Goal: Browse casually: Explore the website without a specific task or goal

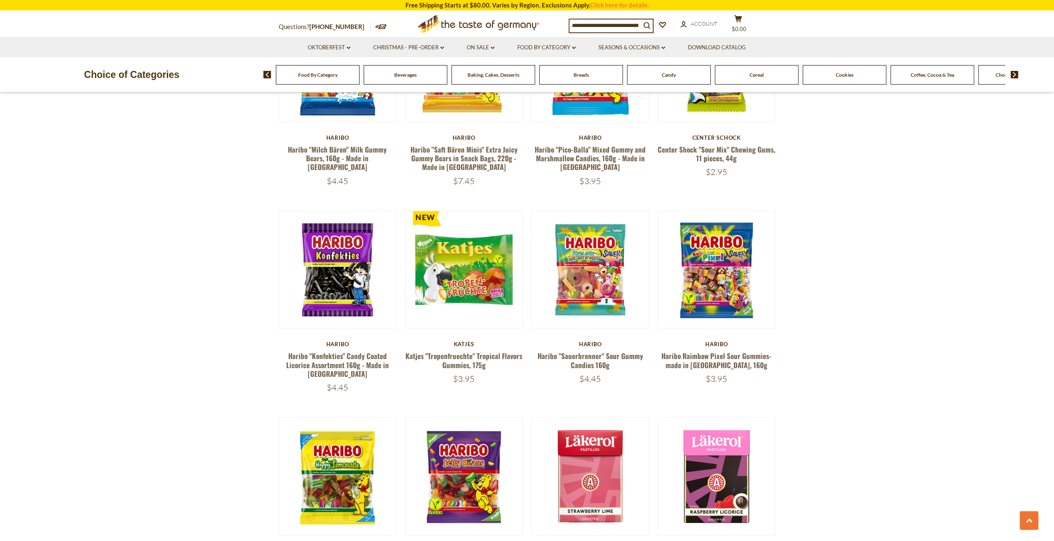
scroll to position [1823, 0]
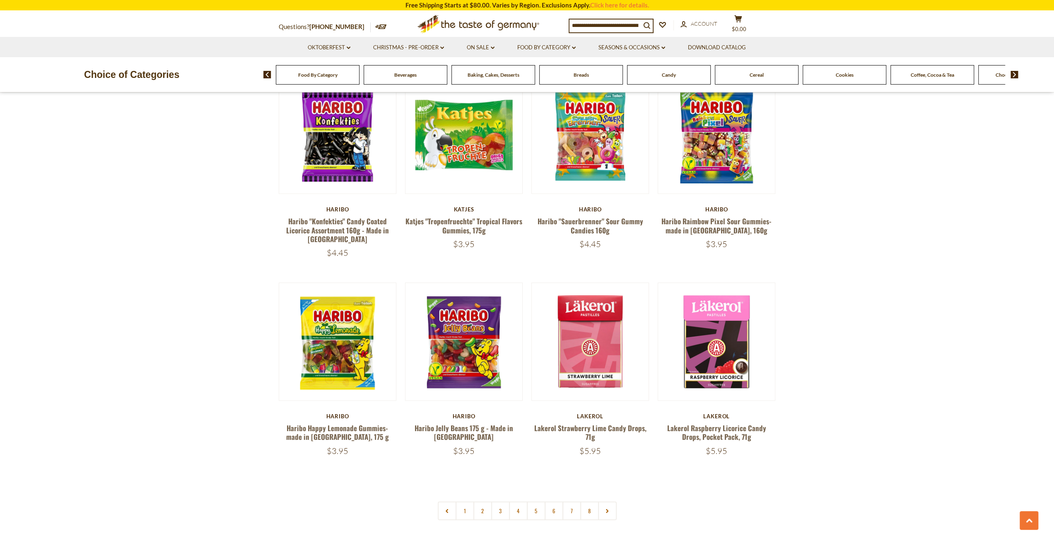
click at [482, 501] on link "2" at bounding box center [482, 510] width 19 height 19
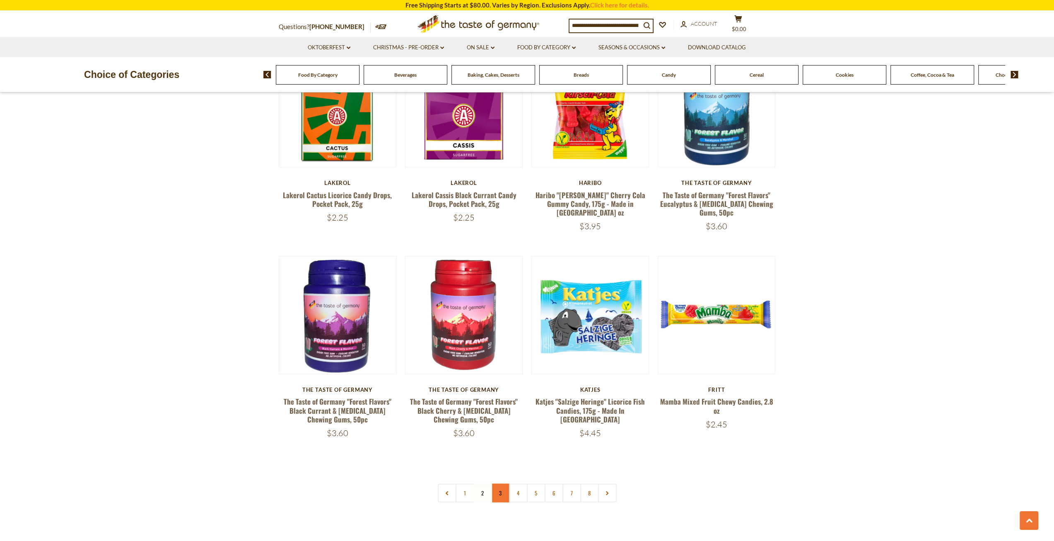
click at [494, 483] on link "3" at bounding box center [500, 492] width 19 height 19
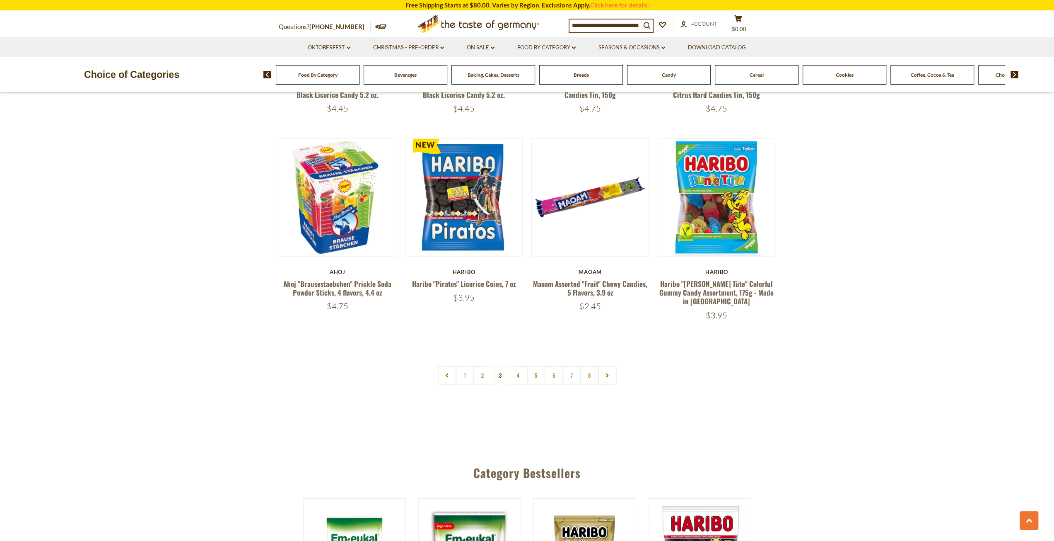
scroll to position [1947, 0]
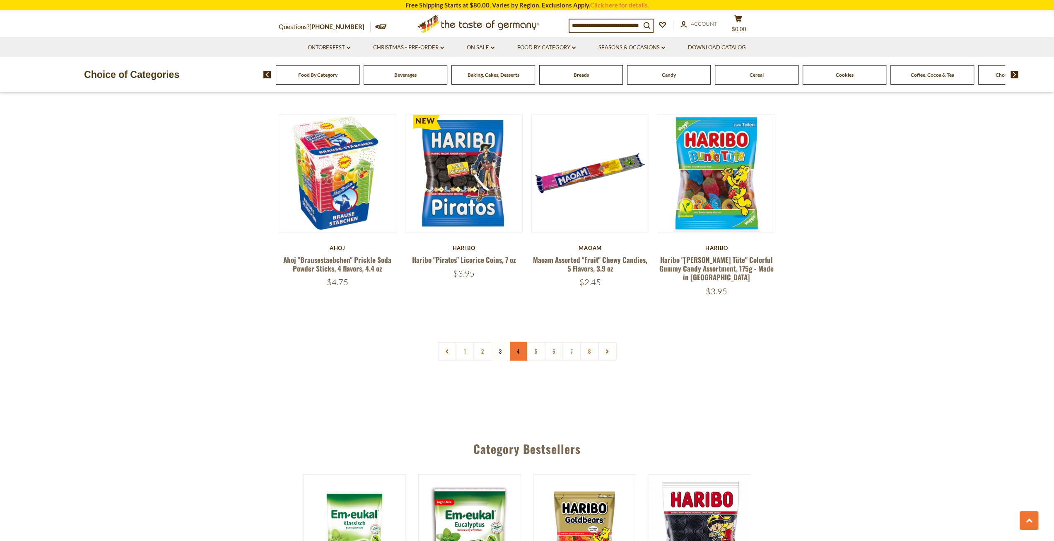
click at [518, 342] on link "4" at bounding box center [518, 351] width 19 height 19
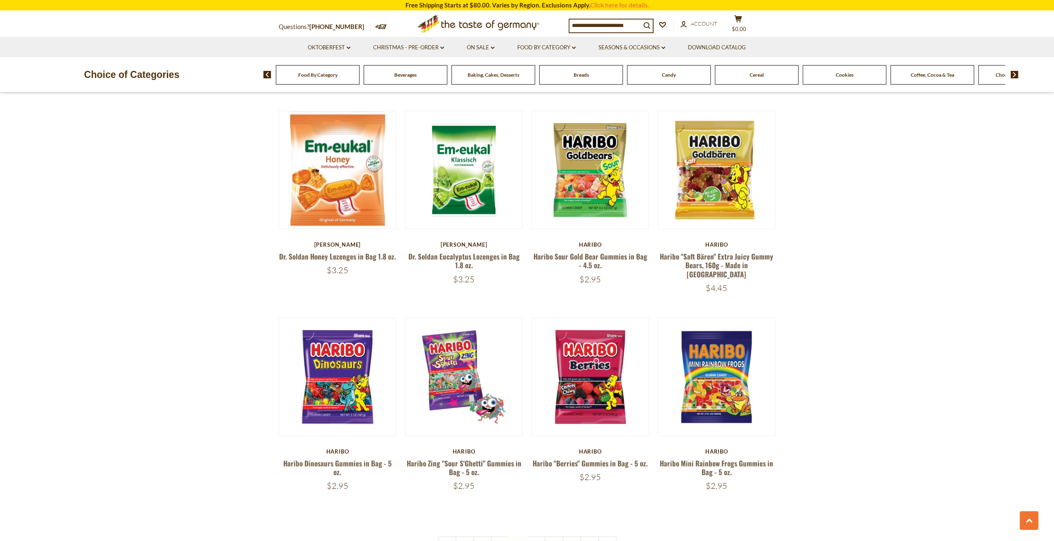
scroll to position [1781, 0]
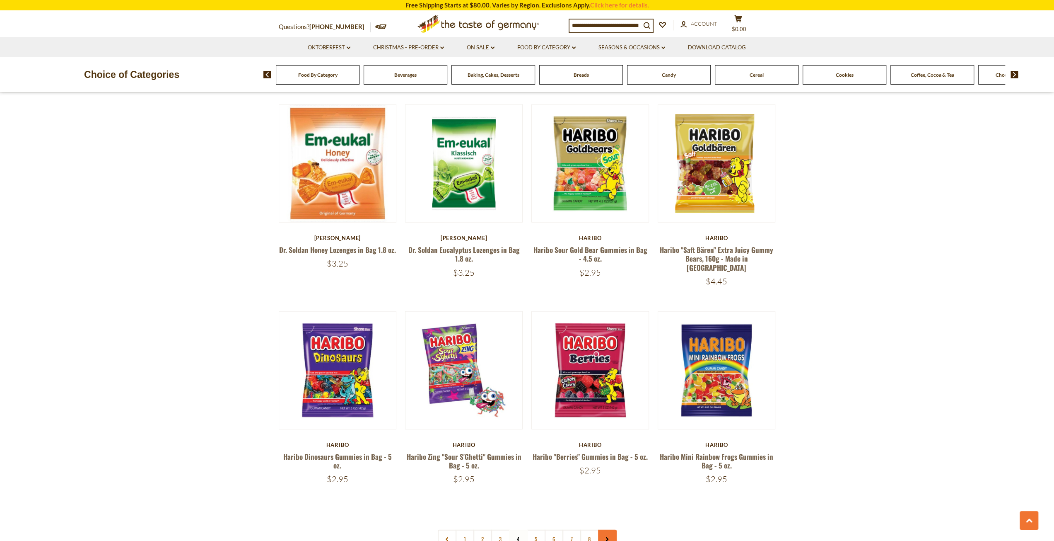
click at [606, 537] on icon at bounding box center [607, 539] width 5 height 4
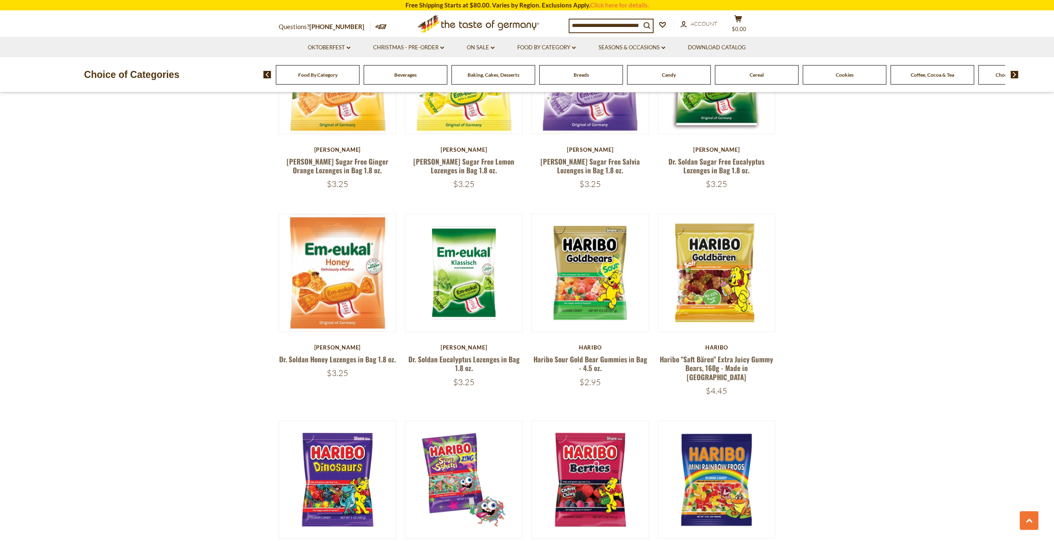
scroll to position [1823, 0]
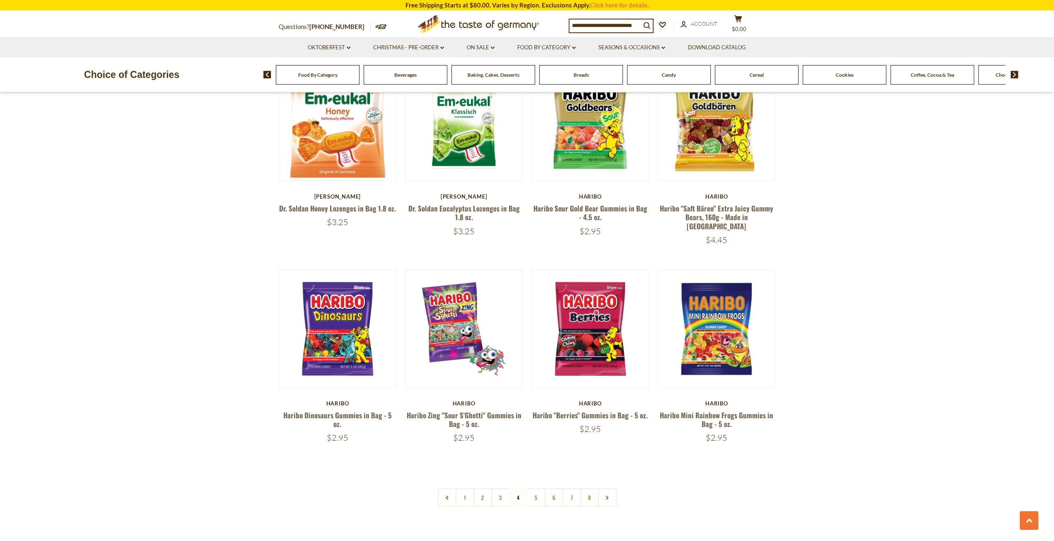
click at [537, 488] on link "5" at bounding box center [536, 497] width 19 height 19
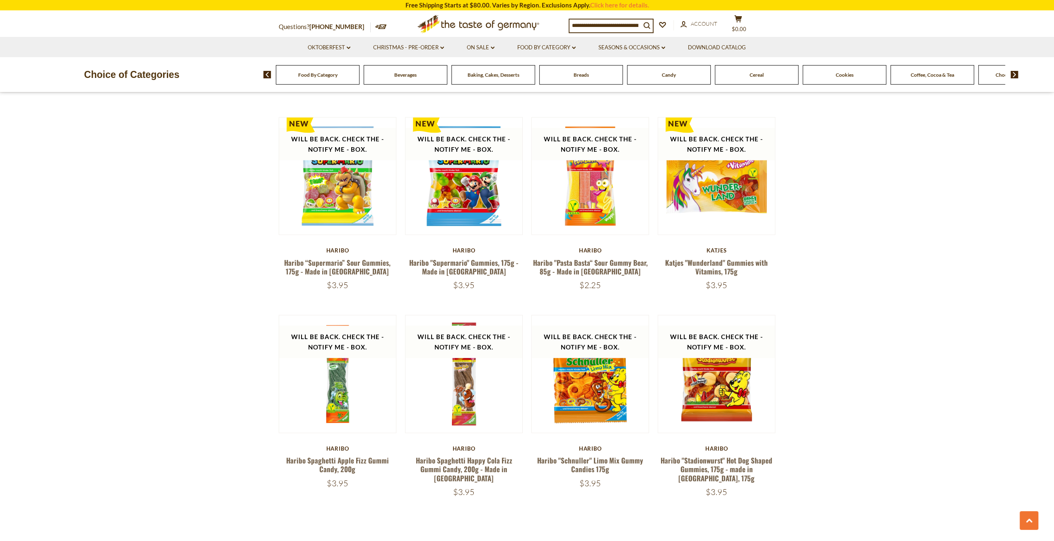
scroll to position [1781, 0]
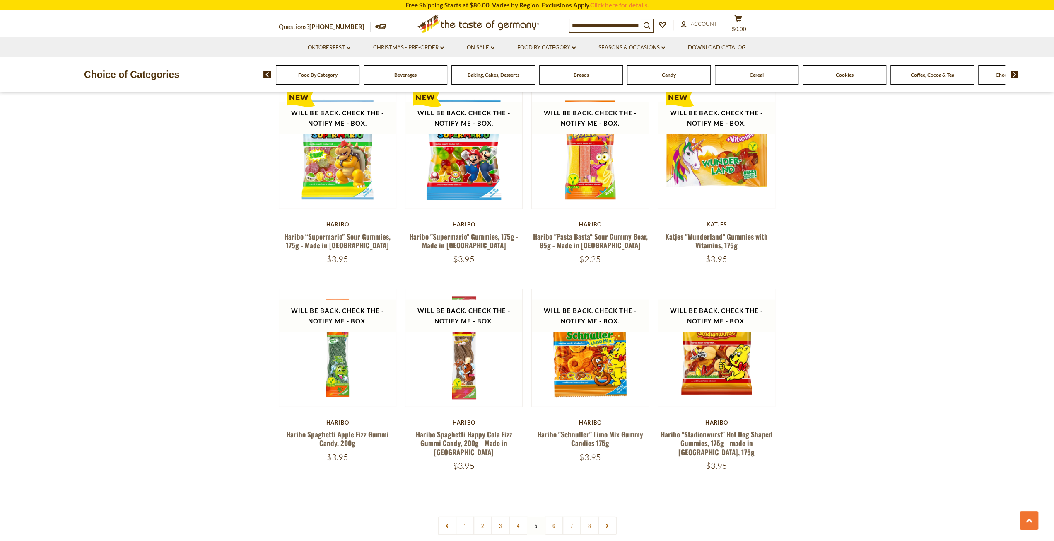
click at [558, 516] on link "6" at bounding box center [554, 525] width 19 height 19
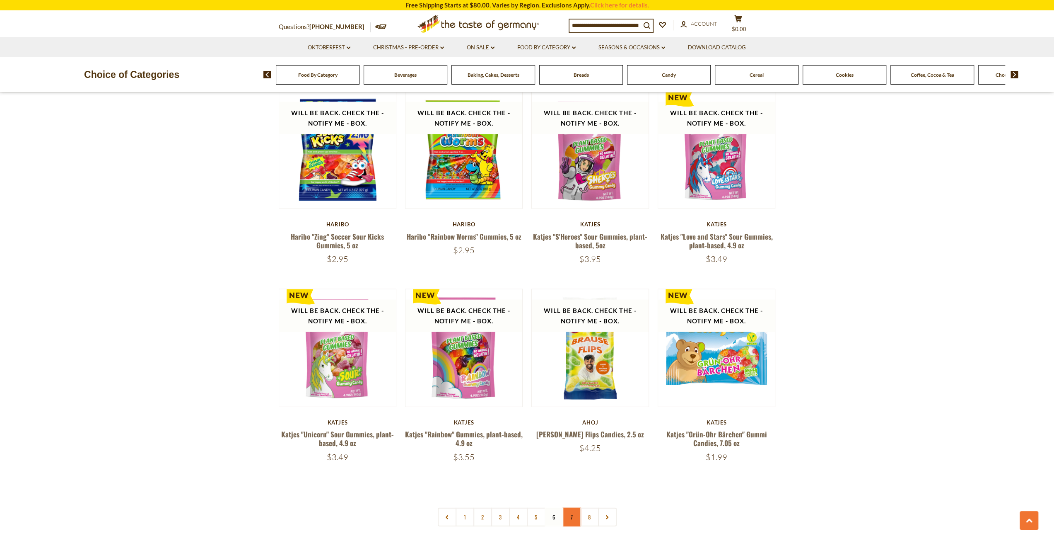
click at [572, 507] on link "7" at bounding box center [572, 516] width 19 height 19
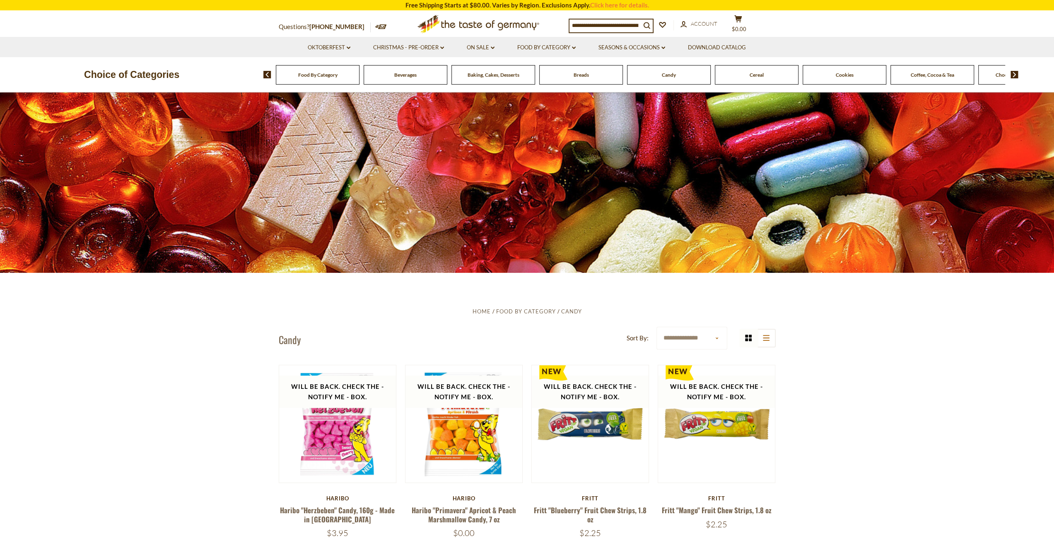
scroll to position [83, 0]
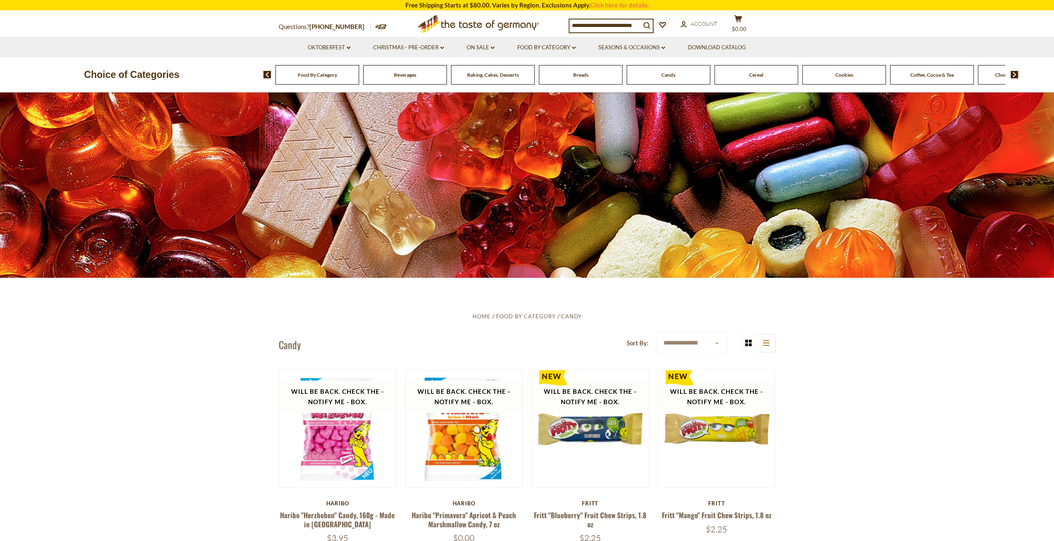
click at [359, 81] on div "Baking, Cakes, Desserts" at bounding box center [317, 74] width 84 height 19
click at [358, 78] on div "Baking, Cakes, Desserts" at bounding box center [317, 74] width 84 height 19
click at [479, 73] on span "Baking, Cakes, Desserts" at bounding box center [492, 75] width 52 height 6
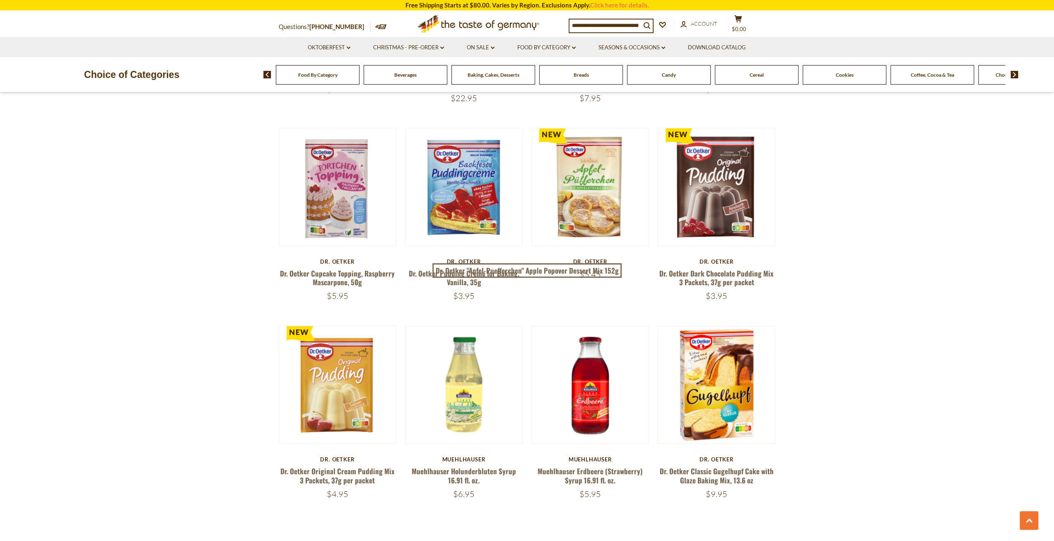
scroll to position [1740, 0]
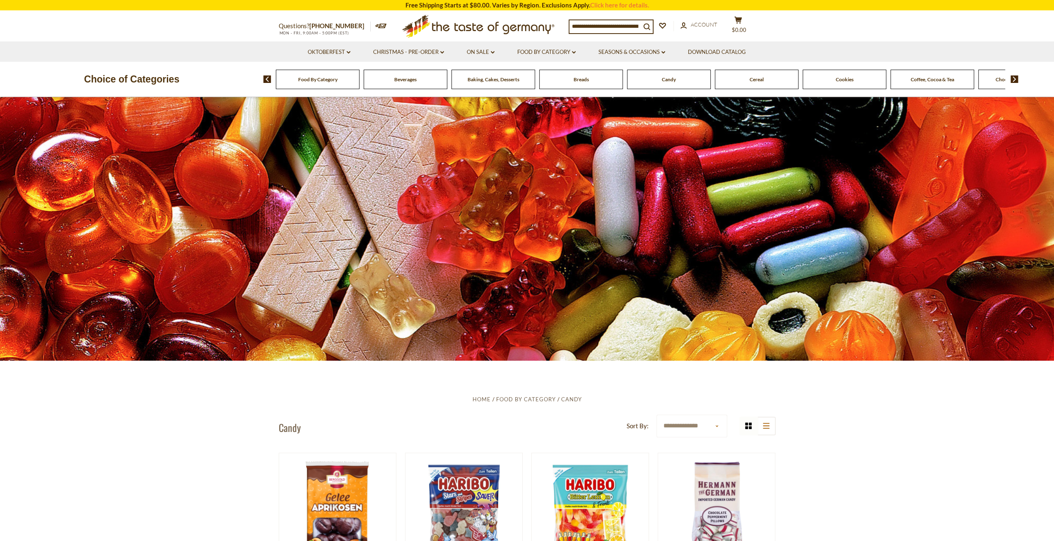
click at [360, 86] on div "Cookies" at bounding box center [318, 79] width 84 height 19
click at [359, 83] on div "Cookies" at bounding box center [317, 79] width 84 height 19
click at [839, 80] on span "Cookies" at bounding box center [844, 79] width 18 height 6
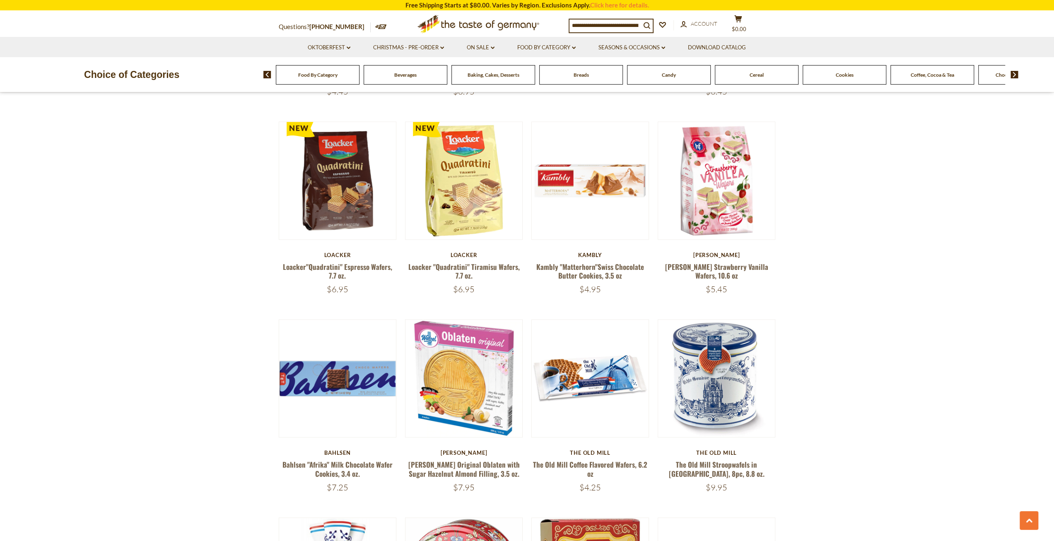
scroll to position [994, 0]
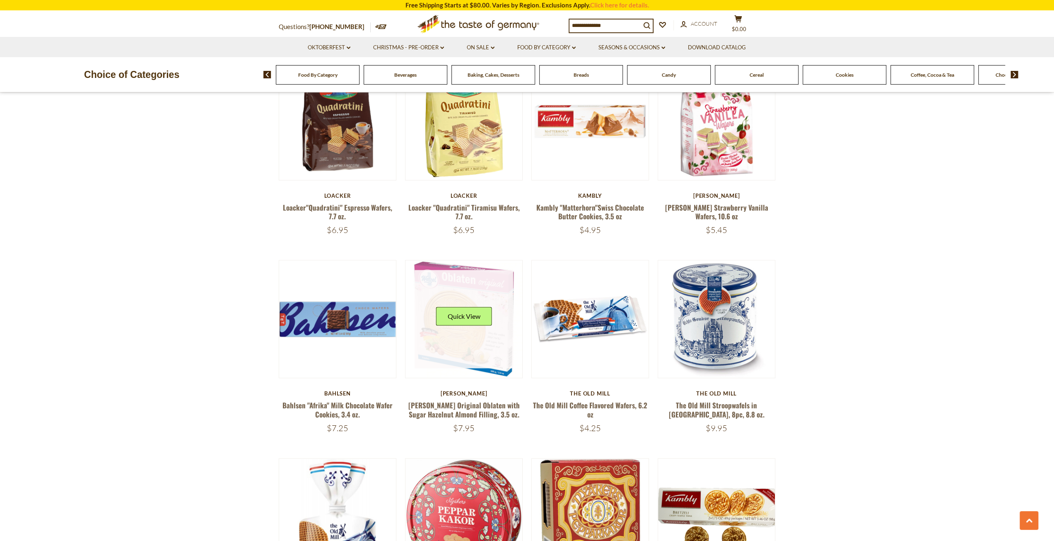
click at [463, 327] on div "Quick View" at bounding box center [464, 319] width 56 height 25
click at [501, 363] on link at bounding box center [464, 319] width 99 height 99
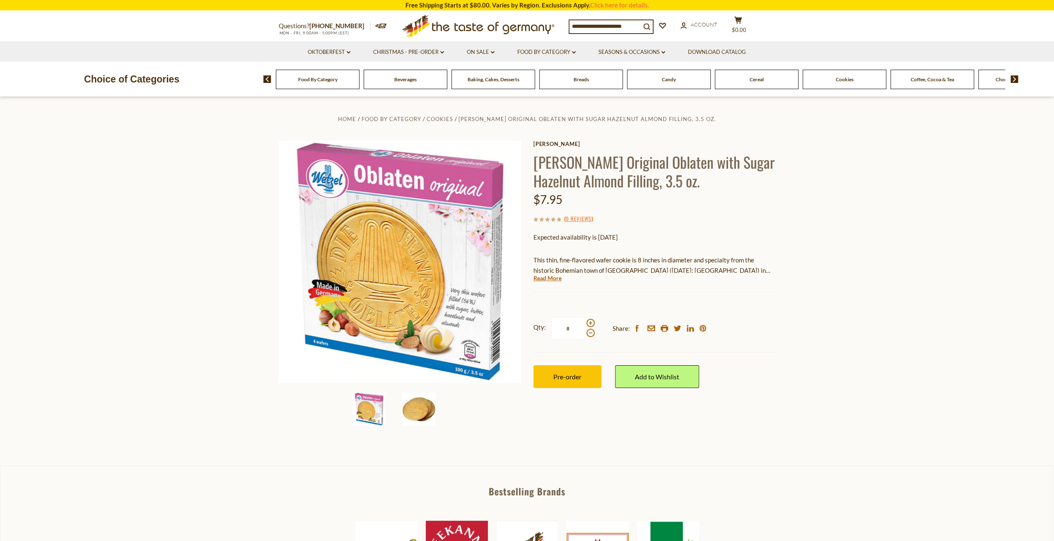
click at [420, 420] on img at bounding box center [418, 408] width 33 height 33
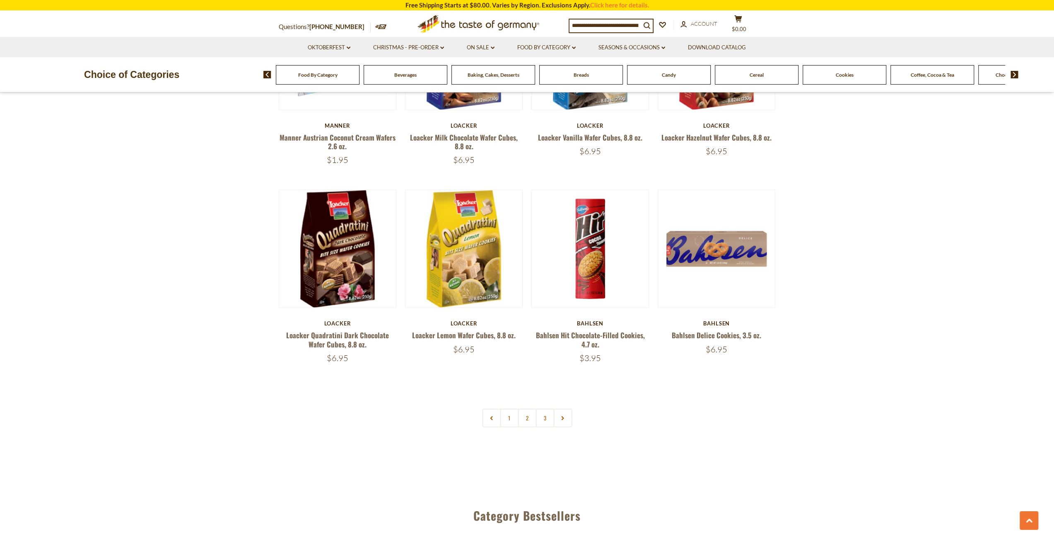
scroll to position [1823, 0]
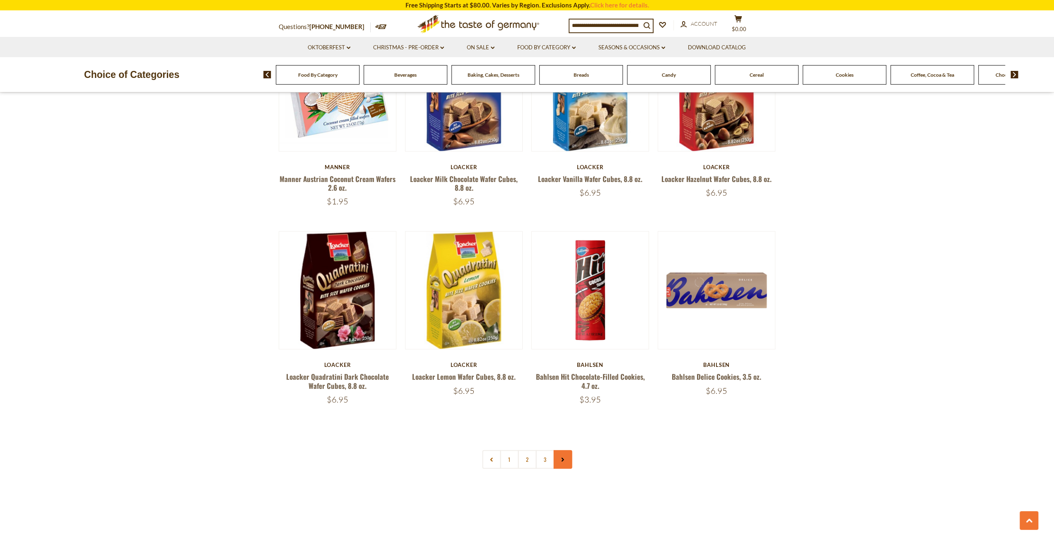
click at [561, 453] on link at bounding box center [562, 459] width 19 height 19
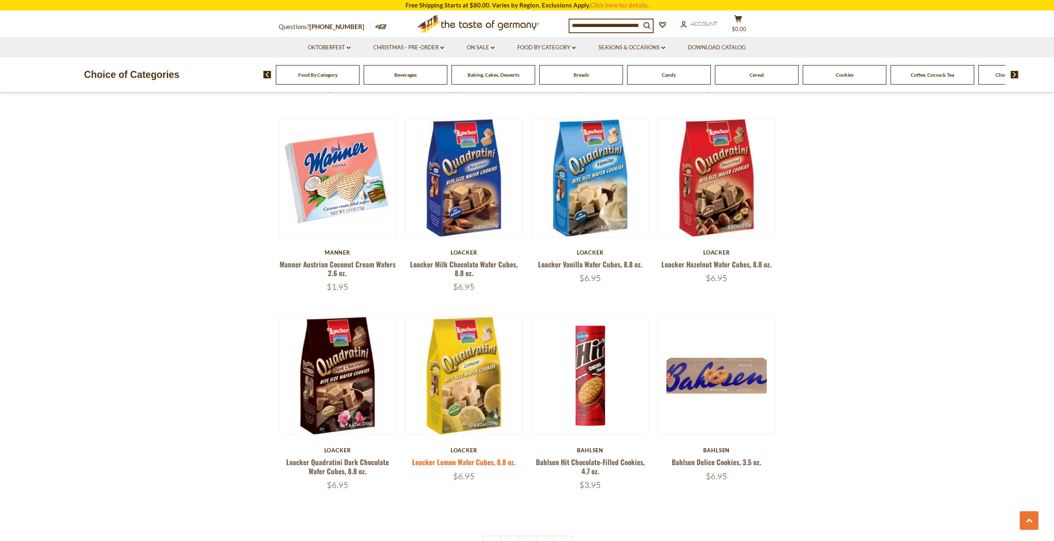
scroll to position [1823, 0]
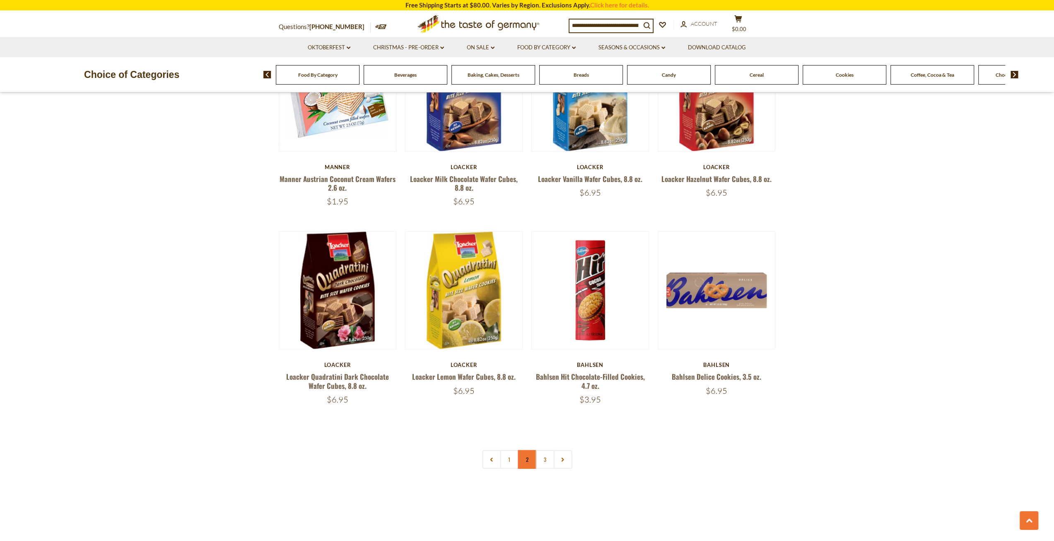
click at [525, 462] on link "2" at bounding box center [527, 459] width 19 height 19
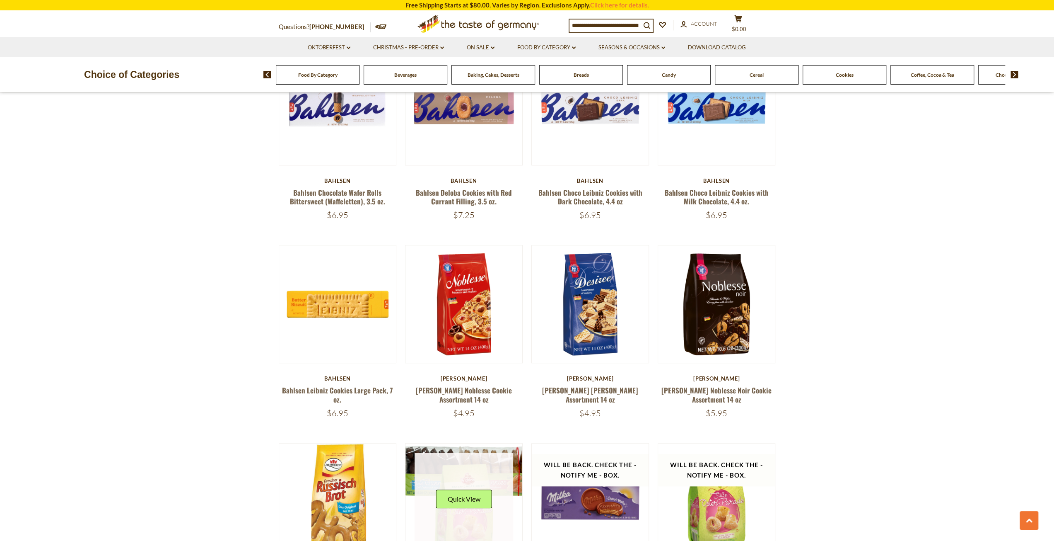
scroll to position [704, 0]
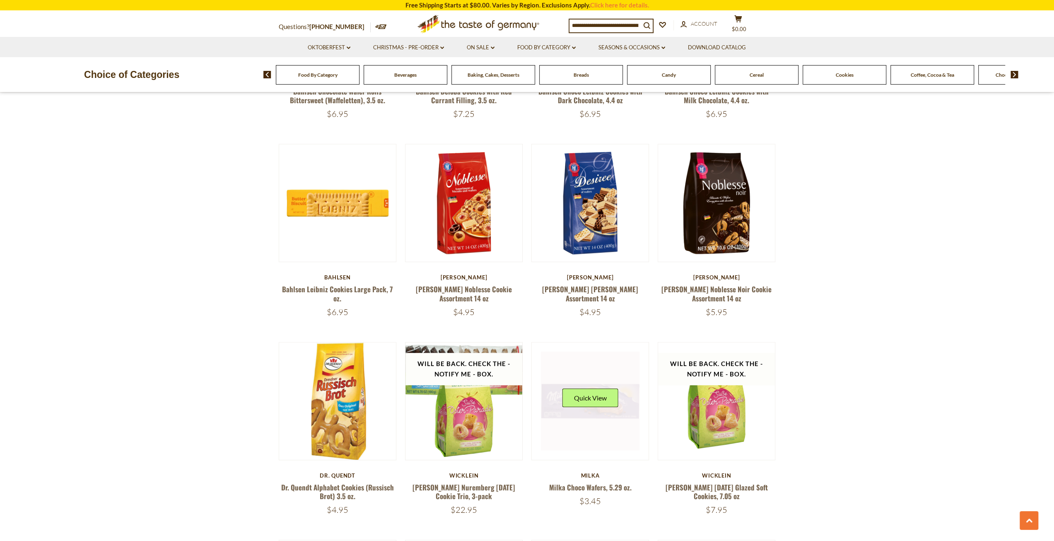
click at [597, 411] on div "Quick View" at bounding box center [591, 400] width 56 height 25
click at [596, 447] on link at bounding box center [590, 400] width 99 height 99
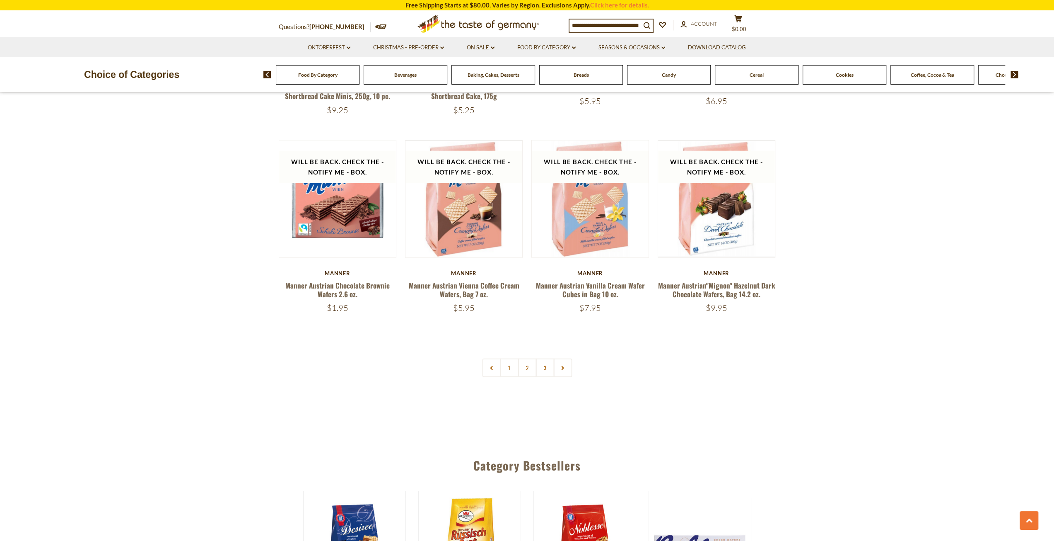
scroll to position [1947, 0]
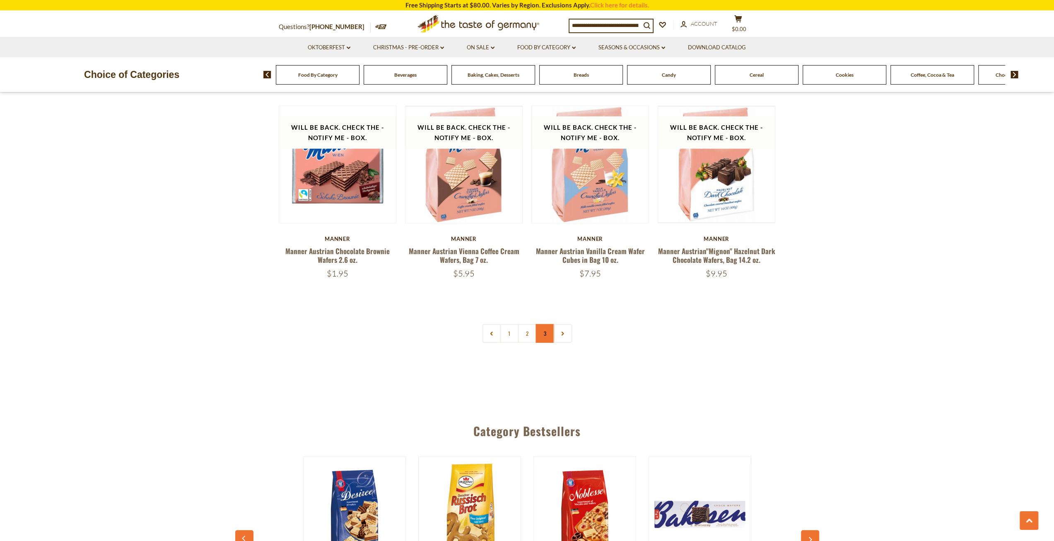
click at [550, 325] on link "3" at bounding box center [545, 333] width 19 height 19
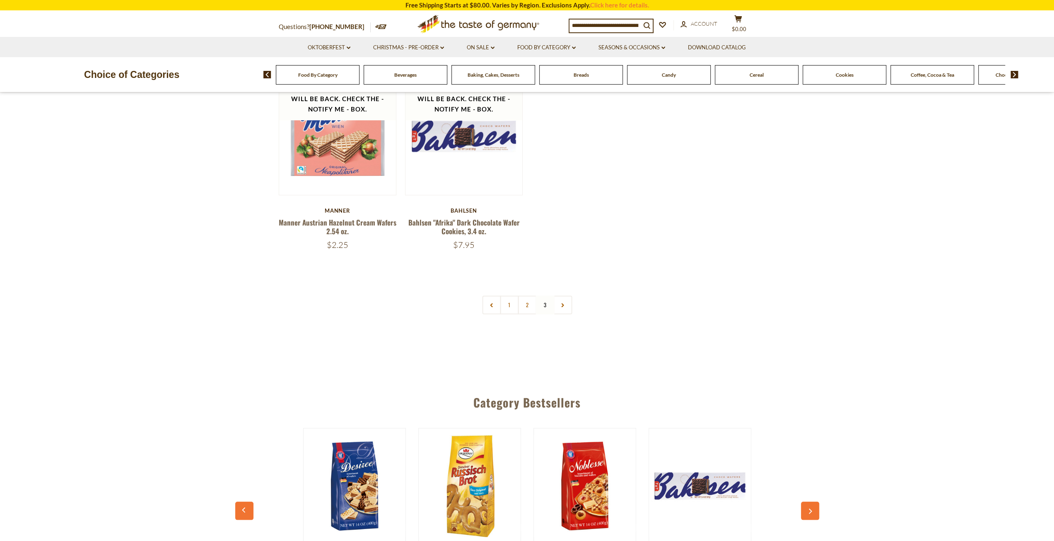
scroll to position [580, 0]
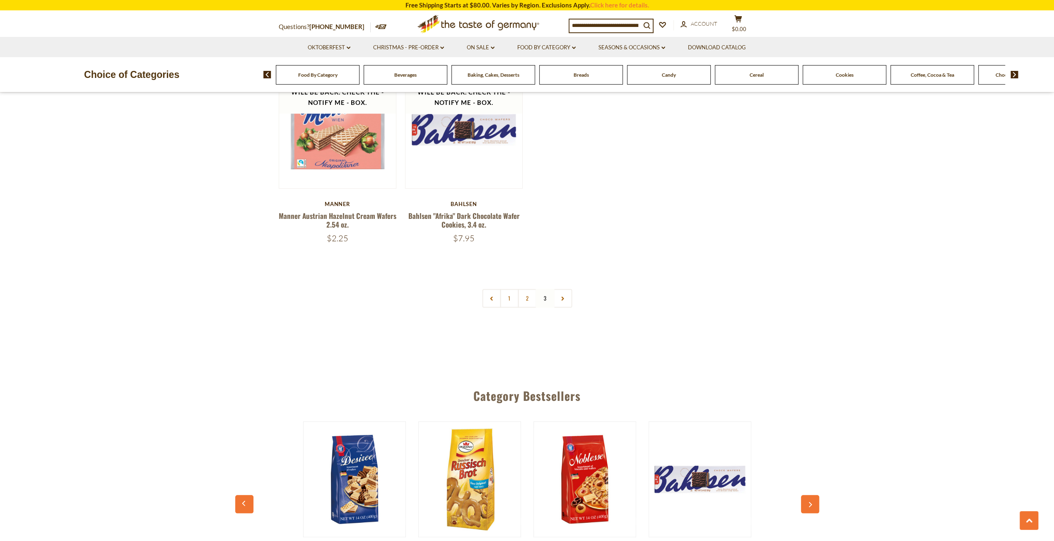
click at [363, 458] on img at bounding box center [355, 479] width 102 height 102
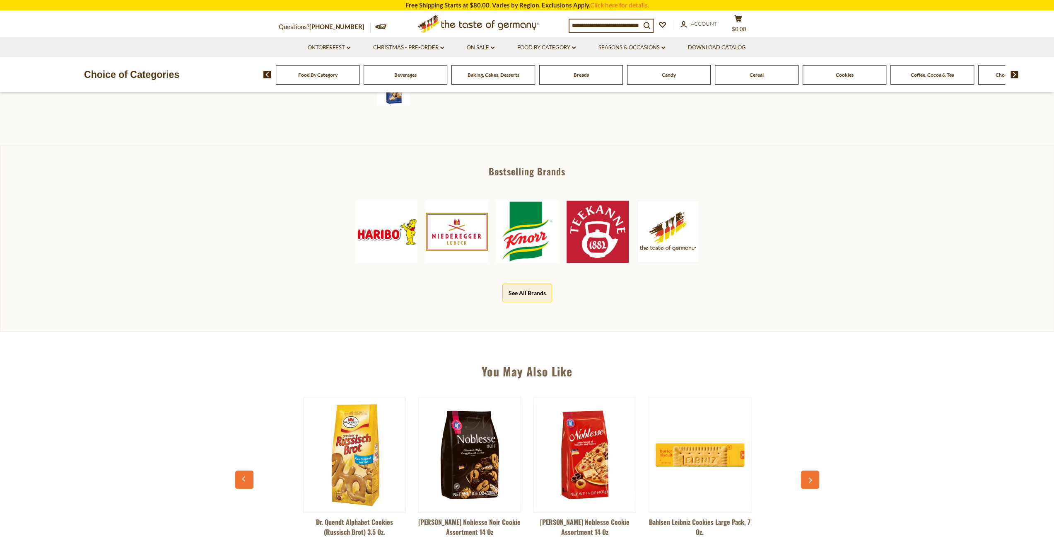
scroll to position [414, 0]
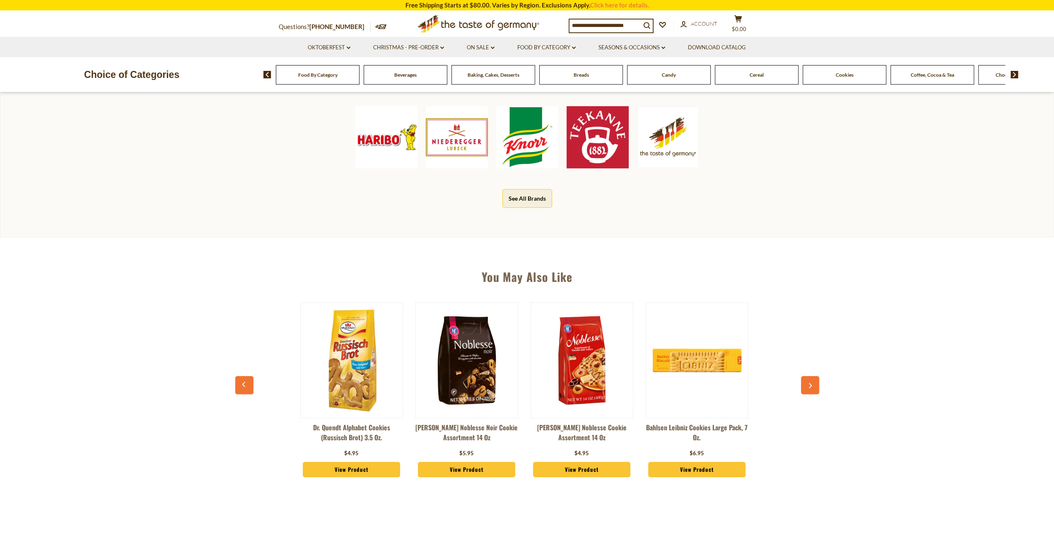
click at [471, 378] on img at bounding box center [467, 360] width 102 height 102
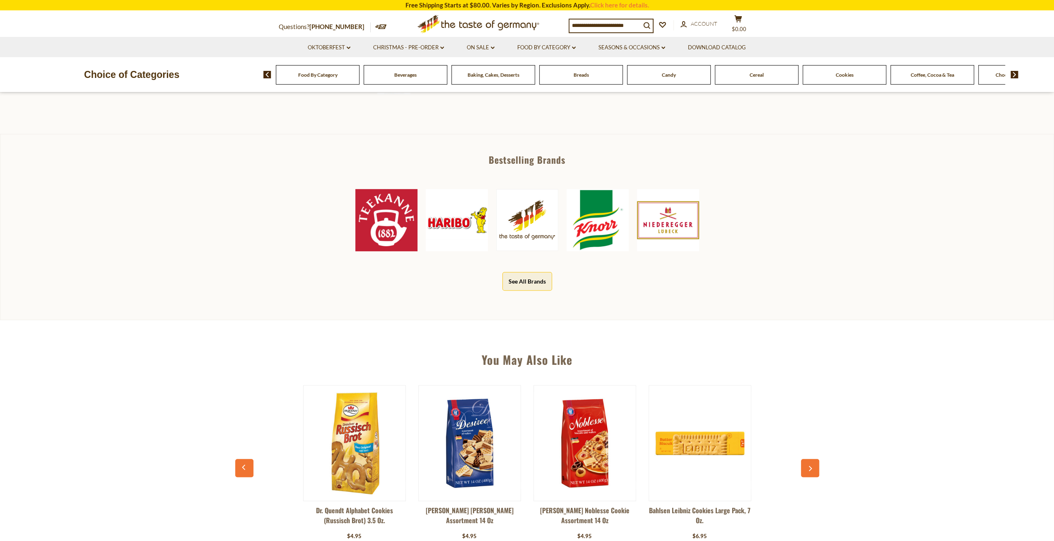
scroll to position [497, 0]
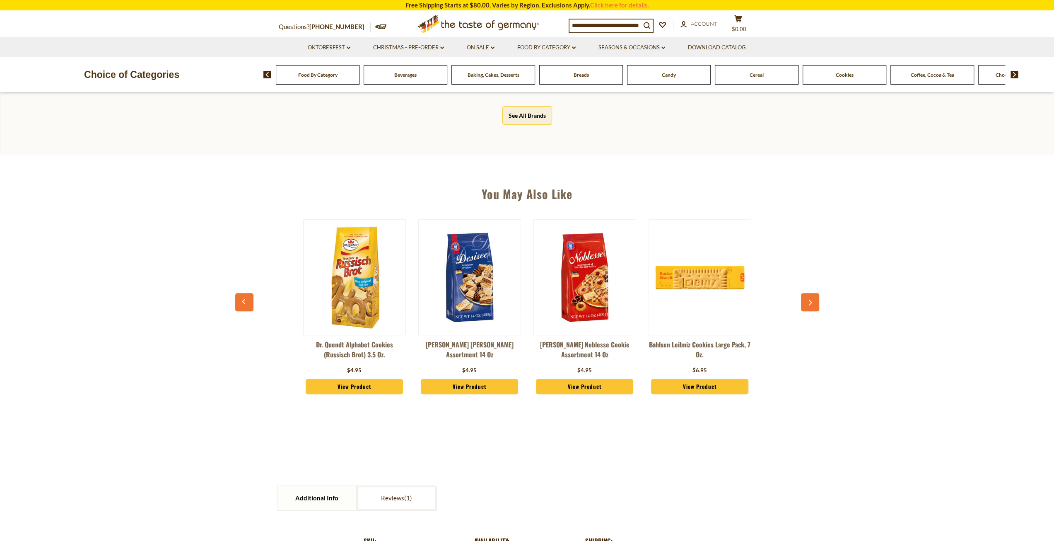
click at [815, 300] on button "button" at bounding box center [810, 302] width 18 height 18
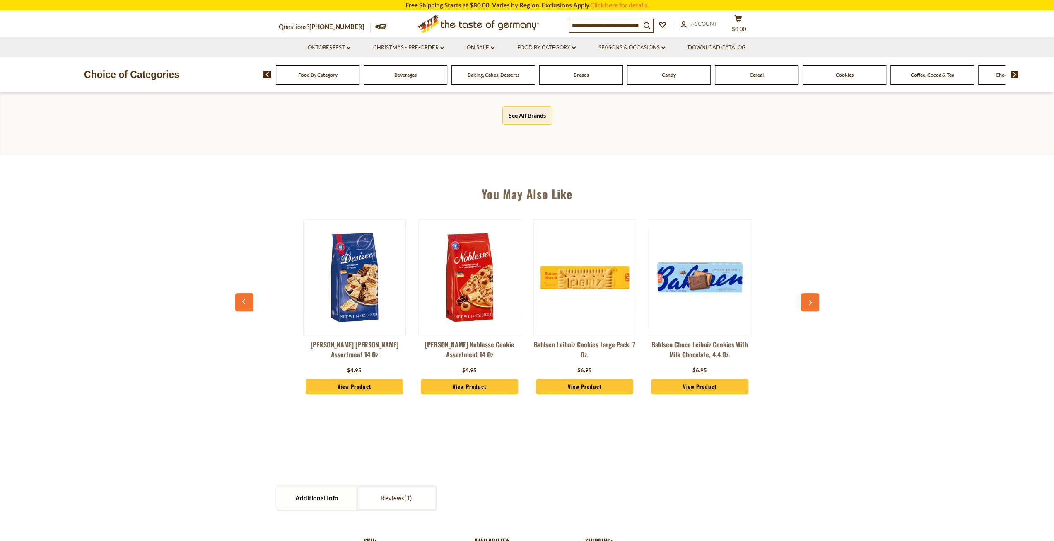
click at [815, 300] on button "button" at bounding box center [810, 302] width 18 height 18
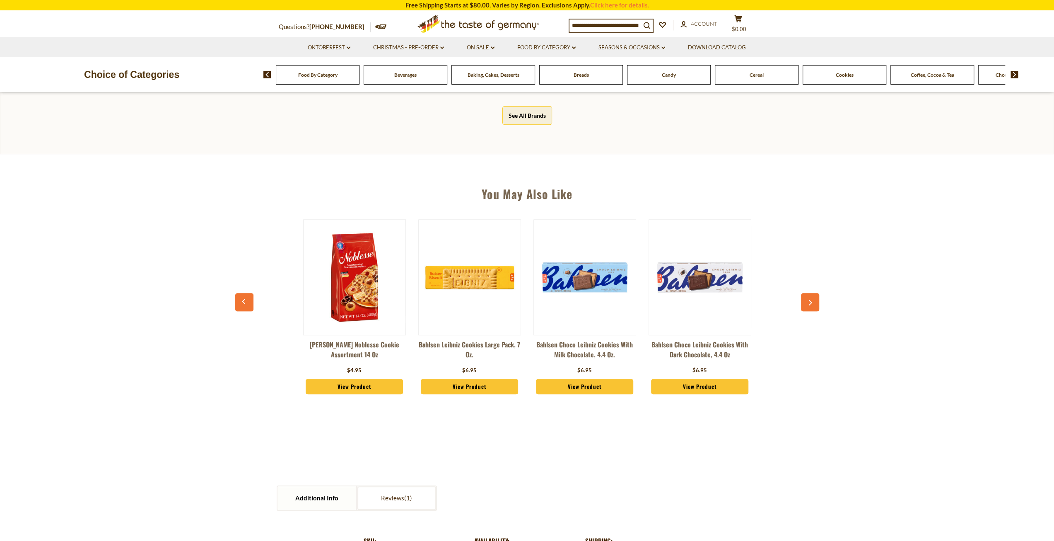
click at [815, 300] on button "button" at bounding box center [810, 302] width 18 height 18
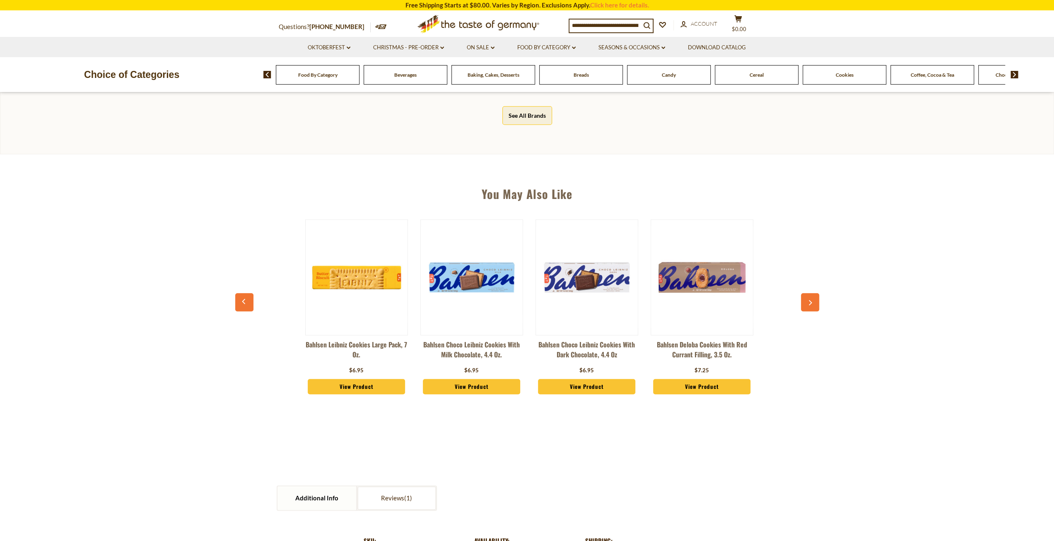
scroll to position [0, 345]
click at [814, 299] on button "button" at bounding box center [810, 302] width 18 height 18
click at [695, 273] on img at bounding box center [700, 277] width 102 height 102
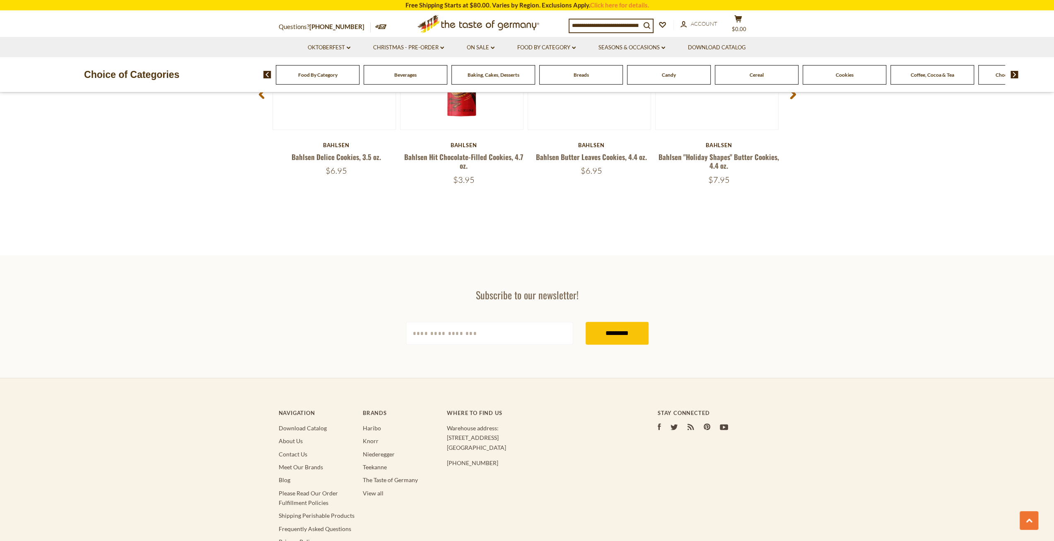
scroll to position [1243, 0]
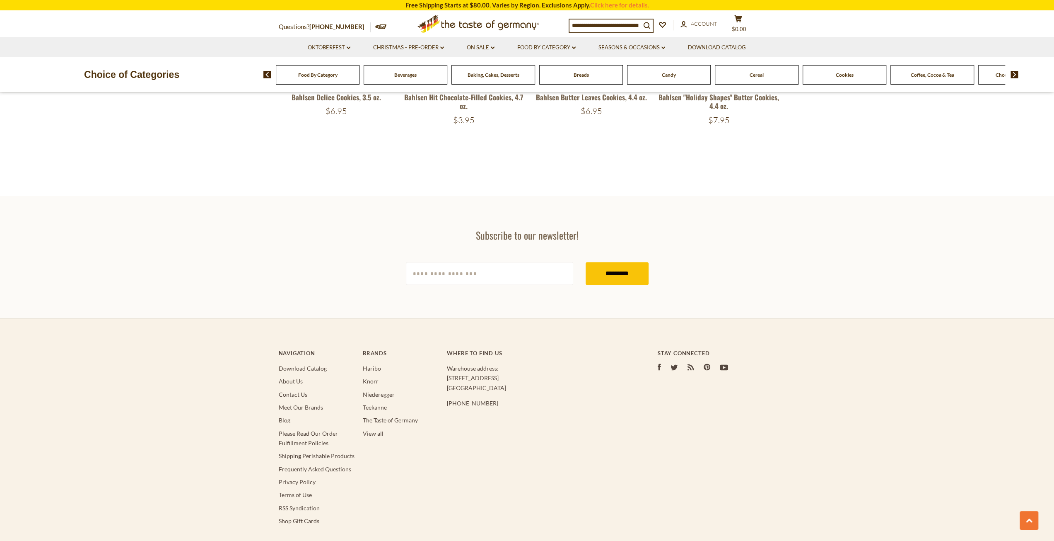
click at [1016, 75] on img at bounding box center [1015, 74] width 8 height 7
click at [140, 83] on div "Chocolate & Marzipan" at bounding box center [98, 74] width 84 height 19
click at [140, 72] on div "Condiments, Seasonings" at bounding box center [98, 74] width 84 height 19
click at [968, 73] on span "Condiments, Seasonings" at bounding box center [977, 75] width 53 height 6
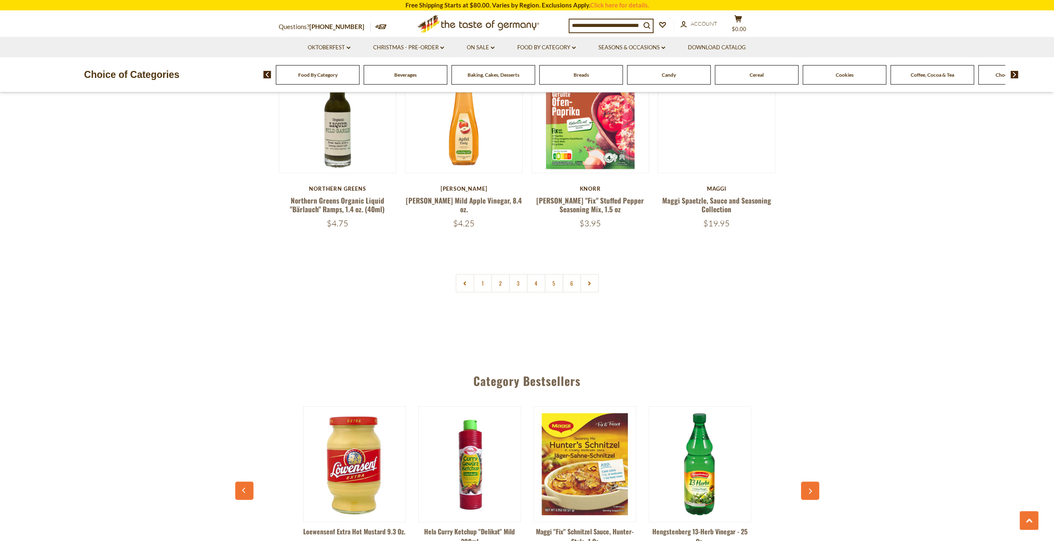
scroll to position [2154, 0]
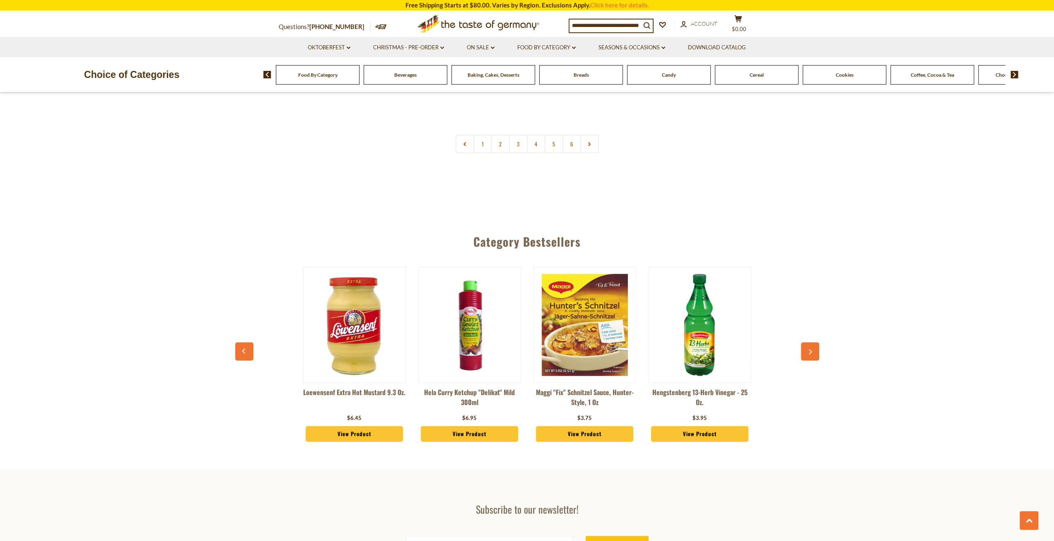
click at [474, 312] on img at bounding box center [470, 325] width 102 height 102
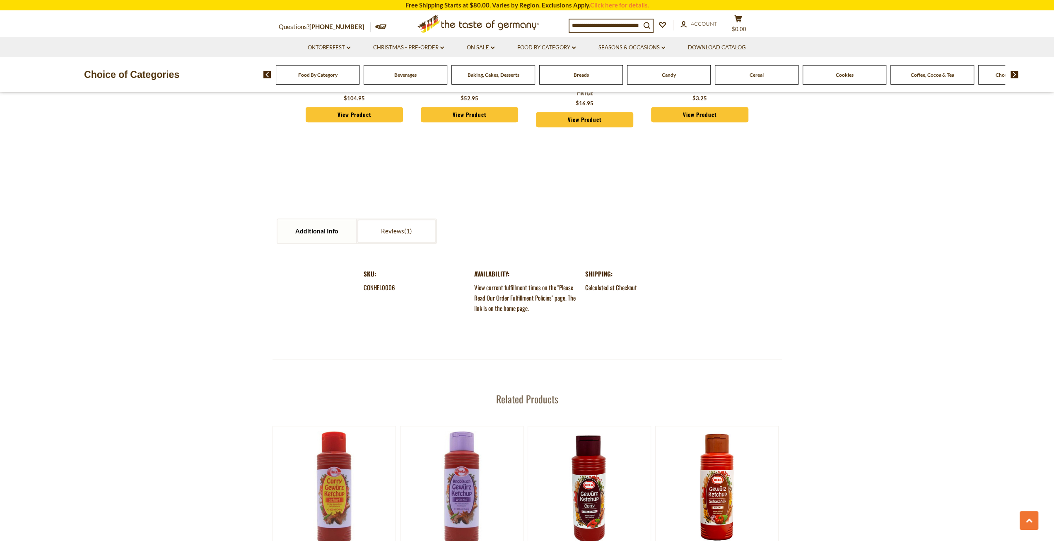
scroll to position [870, 0]
